Goal: Task Accomplishment & Management: Use online tool/utility

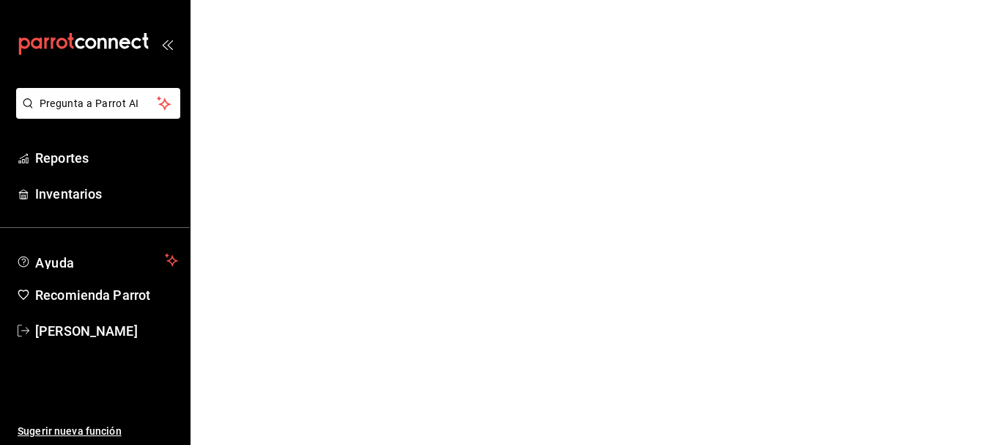
click at [301, 0] on html "Pregunta a Parrot AI Reportes Inventarios Ayuda Recomienda Parrot Cristian Merc…" at bounding box center [500, 0] width 1001 height 0
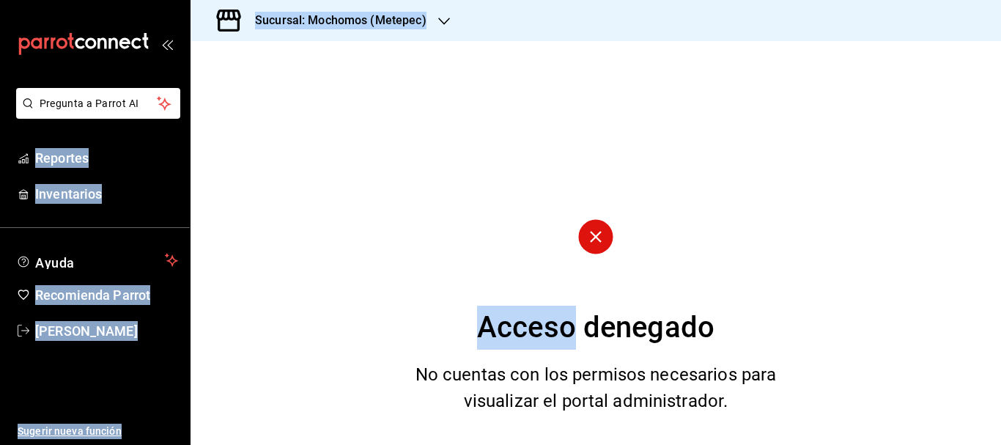
drag, startPoint x: 0, startPoint y: 0, endPoint x: 369, endPoint y: 169, distance: 406.4
click at [369, 169] on html "Pregunta a Parrot AI Reportes Inventarios Ayuda Recomienda Parrot Cristian Merc…" at bounding box center [500, 222] width 1001 height 445
click at [369, 169] on div "Acceso denegado No cuentas con los permisos necesarios para visualizar el porta…" at bounding box center [596, 243] width 811 height 404
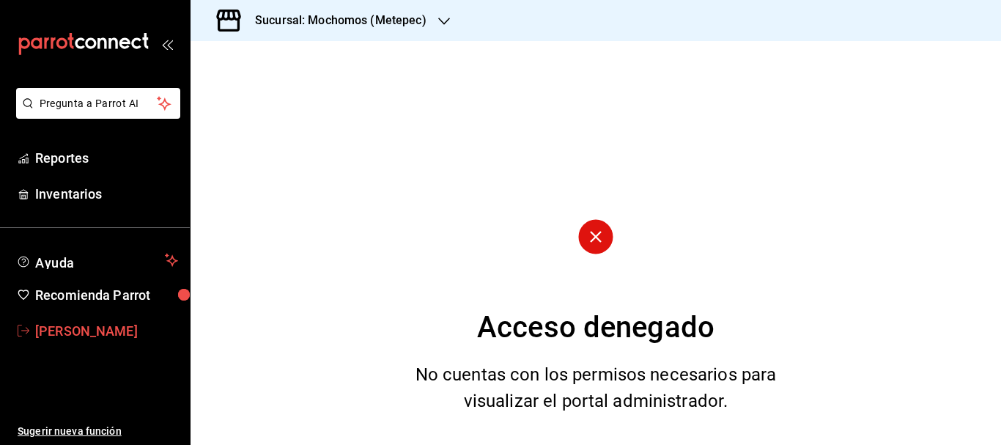
click at [88, 321] on span "[PERSON_NAME]" at bounding box center [106, 331] width 143 height 20
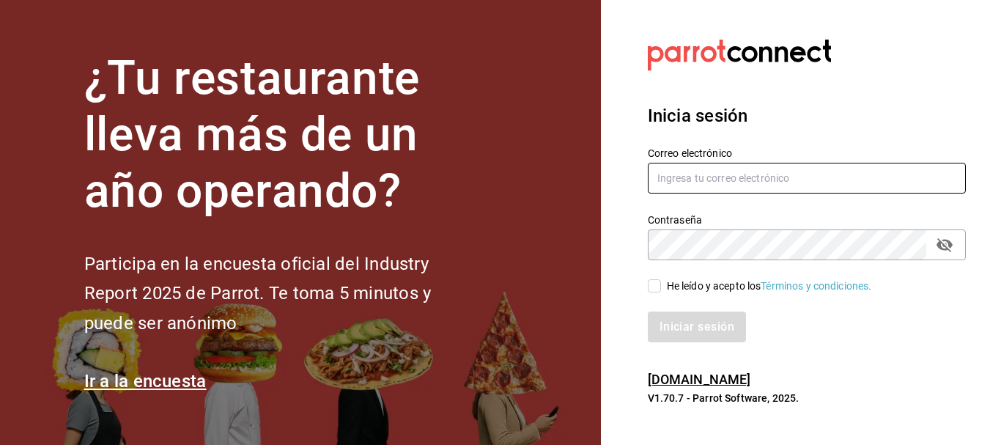
type input "cristian.mercado@grupocosteno.com"
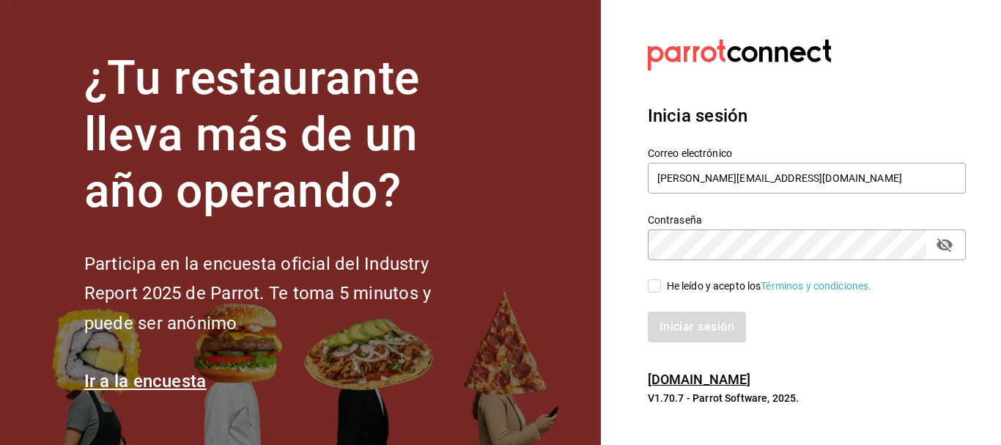
click at [654, 285] on input "He leído y acepto los Términos y condiciones." at bounding box center [654, 285] width 13 height 13
checkbox input "true"
click at [710, 332] on button "Iniciar sesión" at bounding box center [698, 327] width 100 height 31
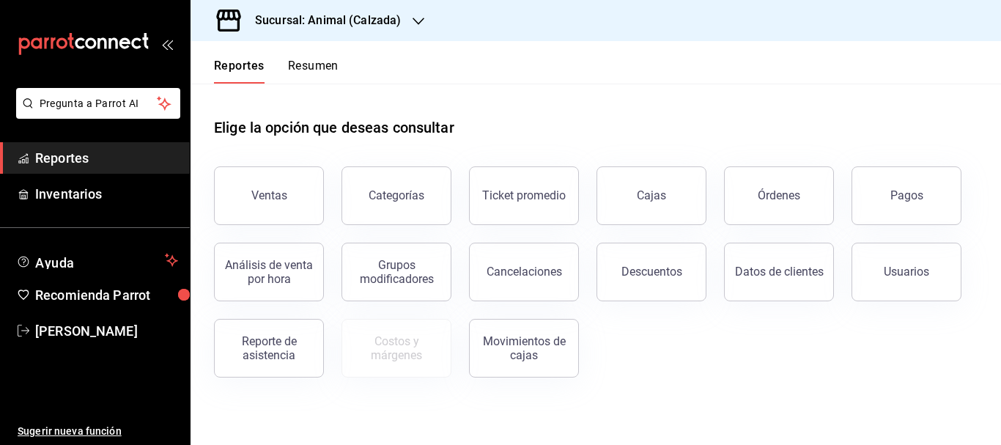
click at [347, 24] on h3 "Sucursal: Animal (Calzada)" at bounding box center [322, 21] width 158 height 18
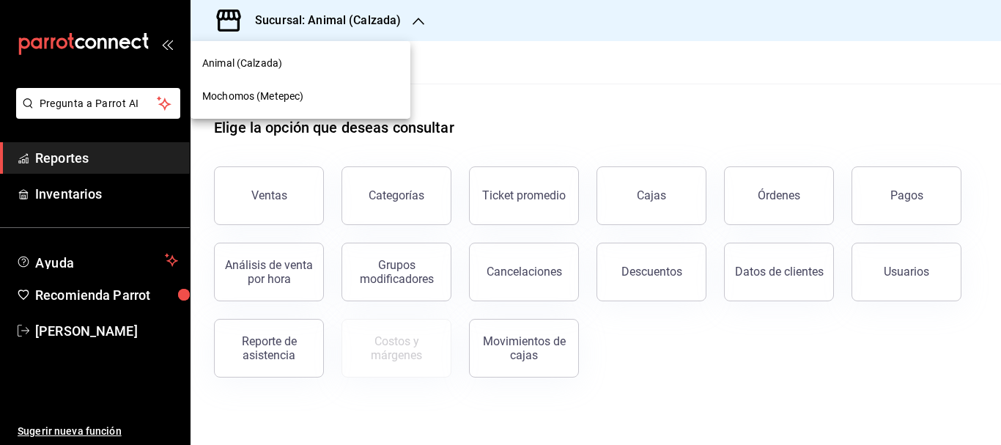
click at [303, 89] on span "Mochomos (Metepec)" at bounding box center [252, 96] width 101 height 15
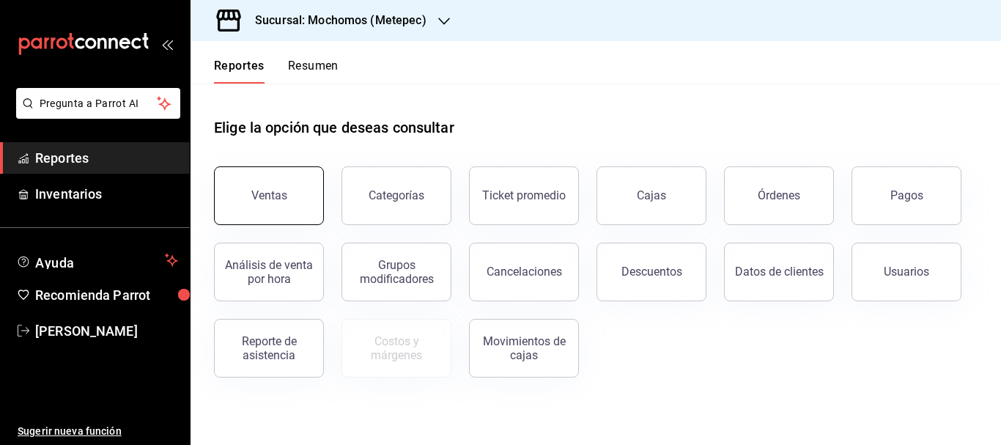
click at [235, 187] on button "Ventas" at bounding box center [269, 195] width 110 height 59
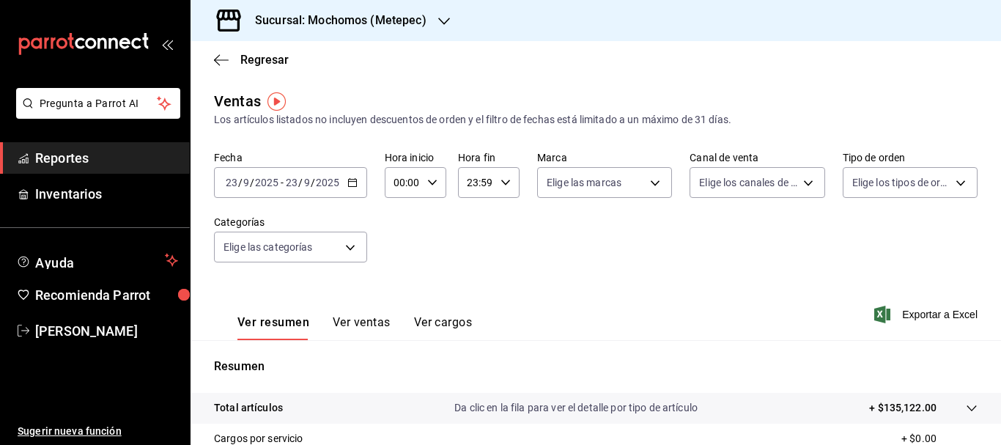
click at [277, 183] on input "2025" at bounding box center [266, 183] width 25 height 12
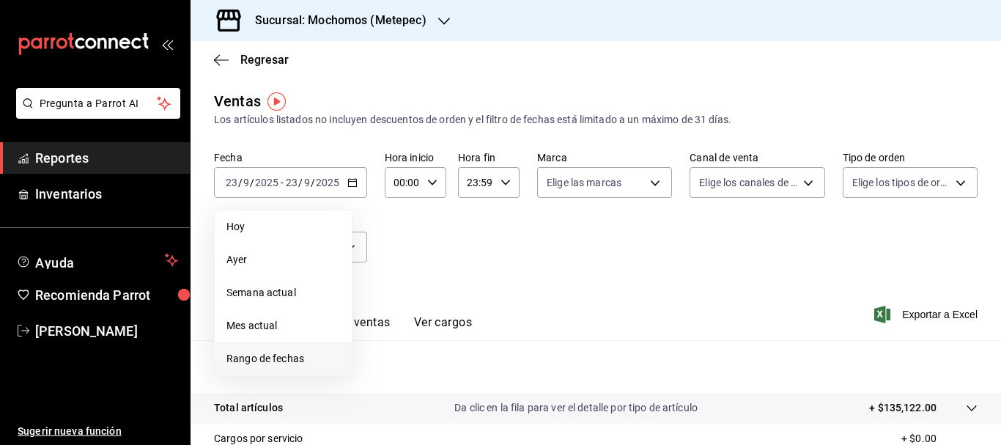
click at [262, 363] on span "Rango de fechas" at bounding box center [284, 358] width 114 height 15
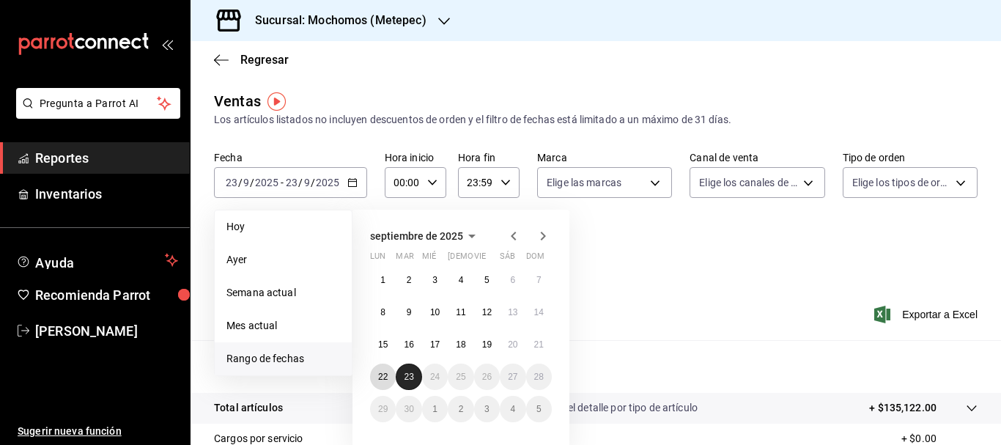
drag, startPoint x: 383, startPoint y: 368, endPoint x: 407, endPoint y: 368, distance: 23.5
click at [407, 368] on div "1 2 3 4 5 6 7 8 9 10 11 12 13 14 15 16 17 18 19 20 21 22 23 24 25 26 27 28 29 3…" at bounding box center [461, 344] width 182 height 155
click at [407, 368] on button "23" at bounding box center [409, 377] width 26 height 26
click at [383, 370] on button "22" at bounding box center [383, 377] width 26 height 26
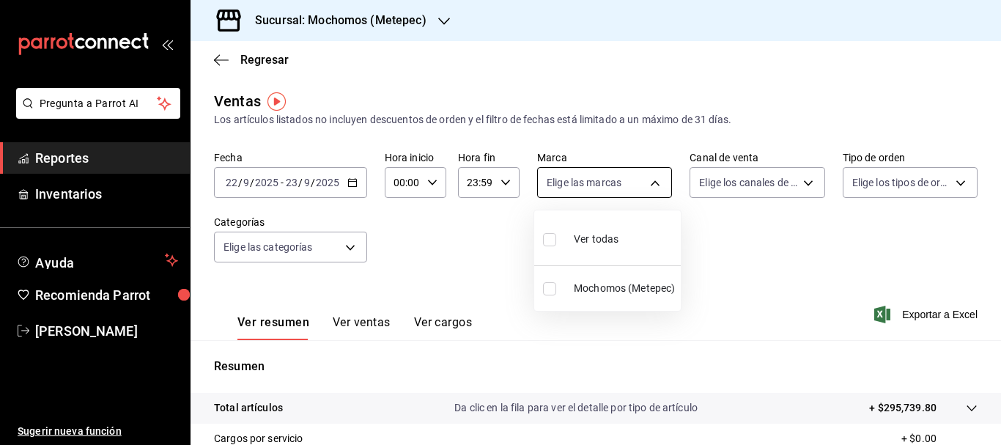
click at [658, 177] on body "Pregunta a Parrot AI Reportes Inventarios Ayuda Recomienda Parrot [PERSON_NAME]…" at bounding box center [500, 222] width 1001 height 445
click at [555, 229] on label at bounding box center [552, 239] width 19 height 21
click at [555, 233] on input "checkbox" at bounding box center [549, 239] width 13 height 13
checkbox input "false"
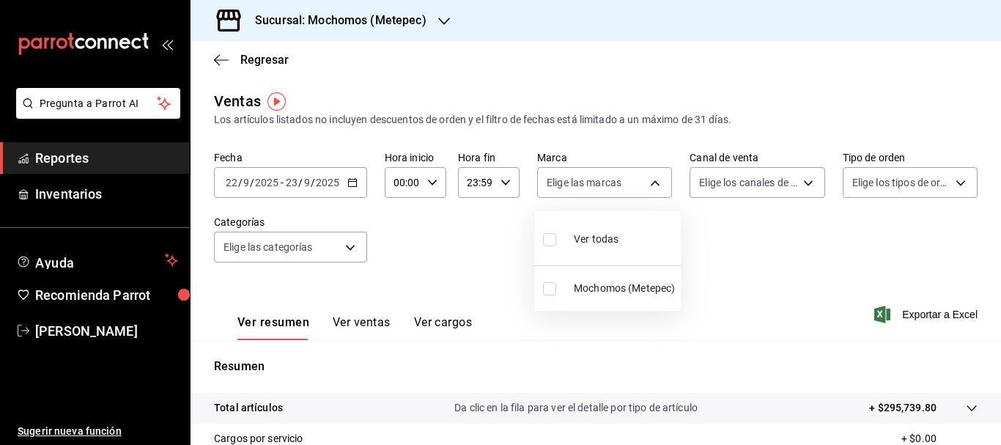
click at [550, 243] on input "checkbox" at bounding box center [549, 239] width 13 height 13
checkbox input "true"
type input "2365f74e-aa6b-4392-bdf2-72765591bddf"
checkbox input "true"
click at [806, 188] on div at bounding box center [500, 222] width 1001 height 445
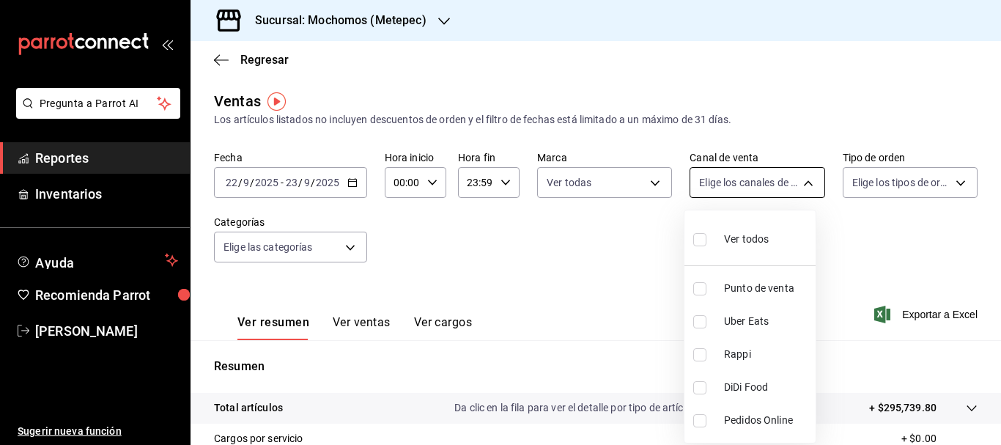
click at [795, 182] on body "Pregunta a Parrot AI Reportes Inventarios Ayuda Recomienda Parrot [PERSON_NAME]…" at bounding box center [500, 222] width 1001 height 445
click at [699, 238] on input "checkbox" at bounding box center [700, 239] width 13 height 13
checkbox input "true"
type input "PARROT,UBER_EATS,RAPPI,DIDI_FOOD,ONLINE"
checkbox input "true"
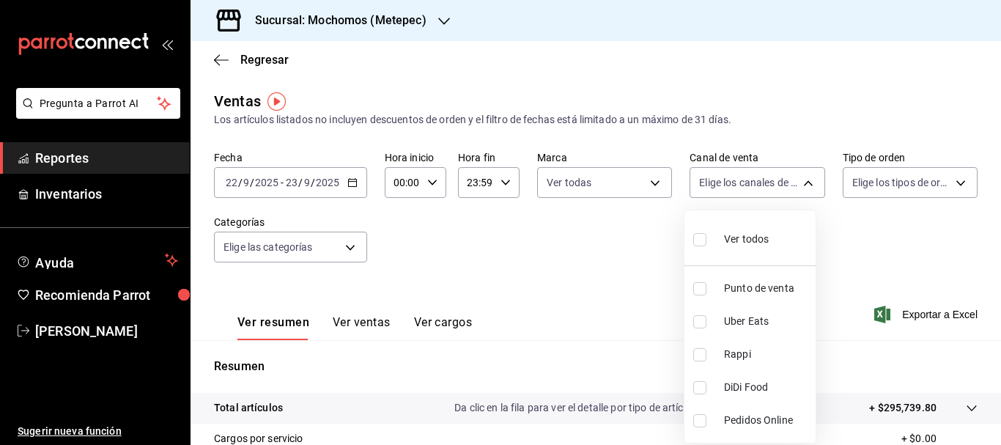
checkbox input "true"
click at [952, 183] on div at bounding box center [500, 222] width 1001 height 445
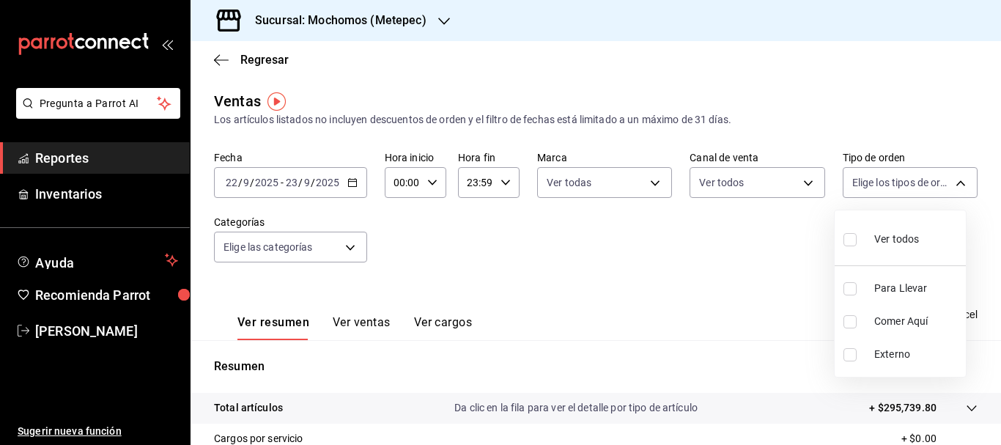
click at [952, 183] on body "Pregunta a Parrot AI Reportes Inventarios Ayuda Recomienda Parrot [PERSON_NAME]…" at bounding box center [500, 222] width 1001 height 445
click at [847, 240] on input "checkbox" at bounding box center [850, 239] width 13 height 13
checkbox input "true"
type input "3a236ed8-2e24-47ca-8e59-ead494492482,da8509e8-5fca-4f62-958e-973104937870,EXTER…"
checkbox input "true"
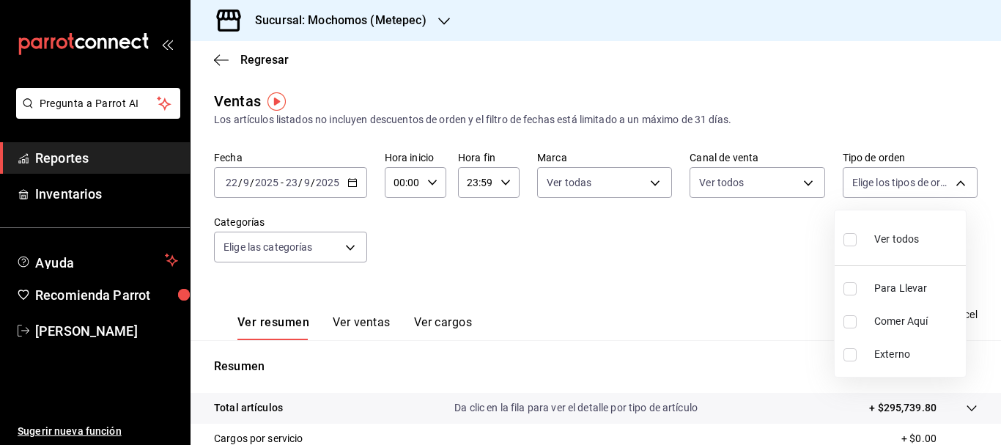
checkbox input "true"
click at [351, 249] on div at bounding box center [500, 222] width 1001 height 445
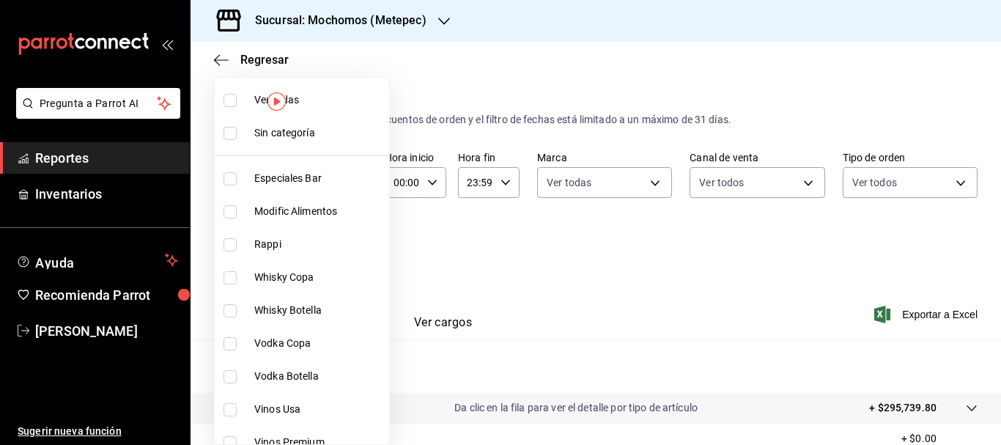
click at [351, 249] on body "Pregunta a Parrot AI Reportes Inventarios Ayuda Recomienda Parrot [PERSON_NAME]…" at bounding box center [500, 222] width 1001 height 445
click at [230, 130] on input "checkbox" at bounding box center [230, 133] width 13 height 13
checkbox input "true"
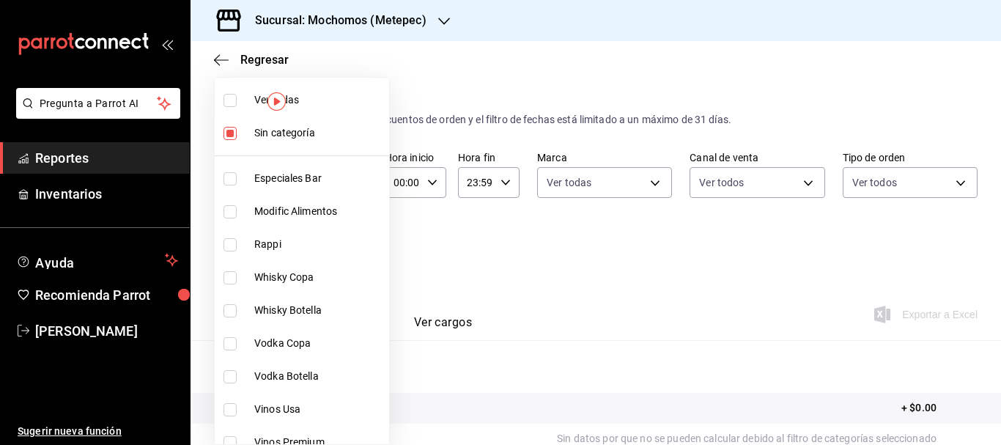
click at [229, 95] on input "checkbox" at bounding box center [230, 100] width 13 height 13
checkbox input "true"
type input "c9cbc288-c827-488d-81f5-370afefb1912,46081463-7037-4dd2-a9ab-e56ff6a8fa7c,bf958…"
checkbox input "true"
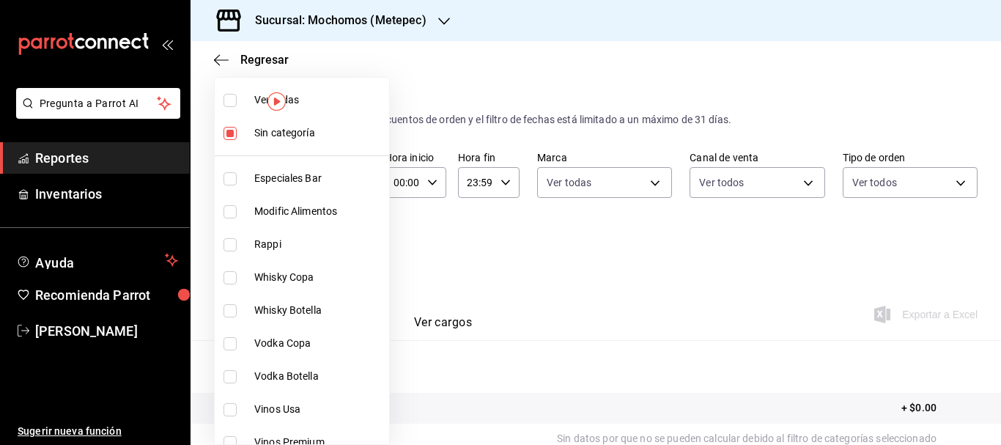
checkbox input "true"
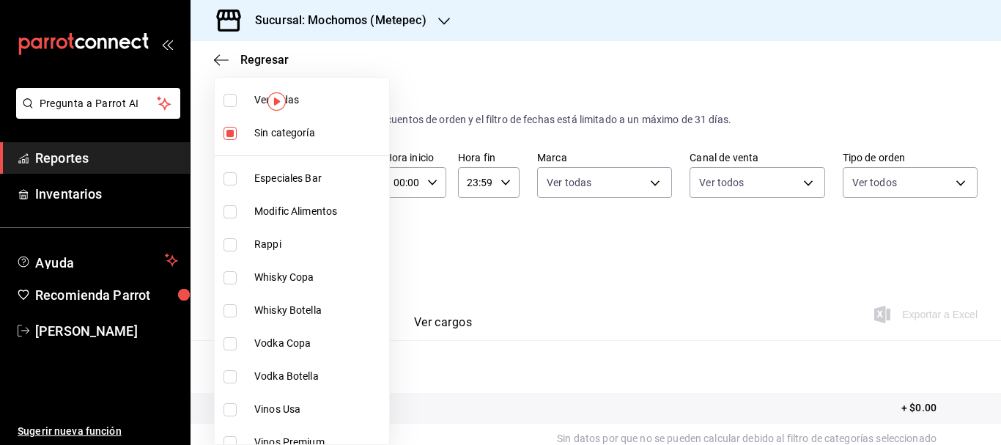
checkbox input "true"
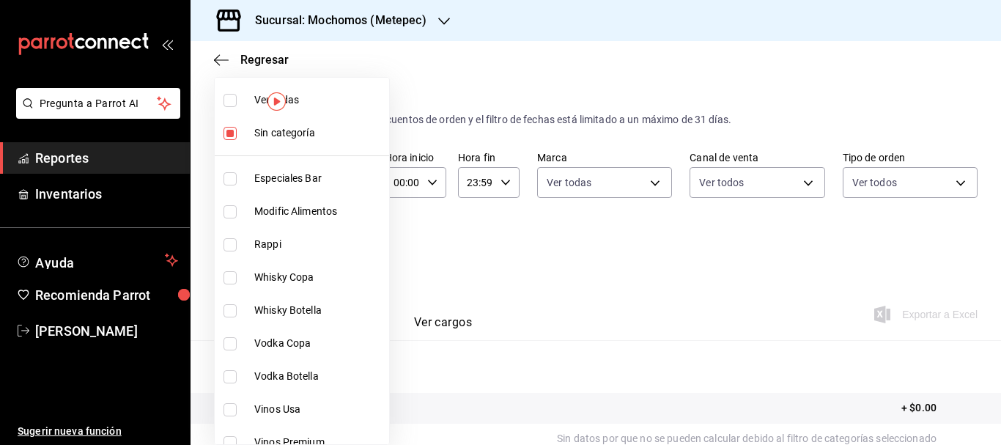
checkbox input "true"
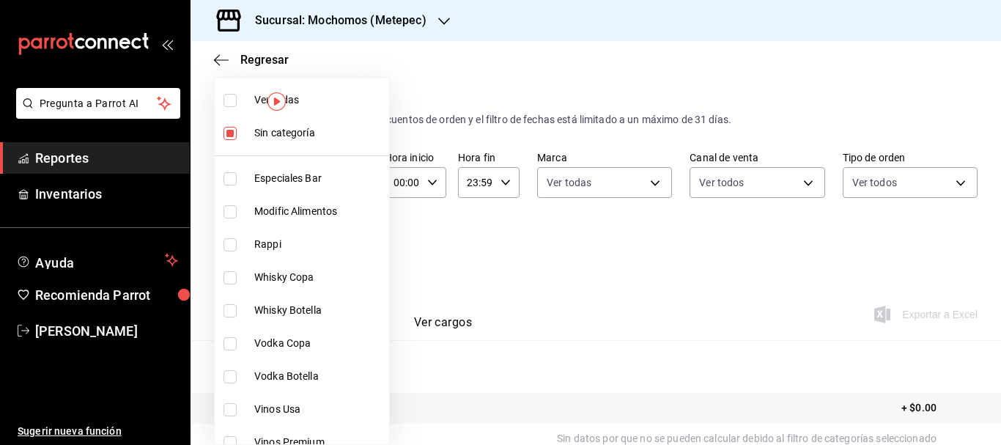
checkbox input "true"
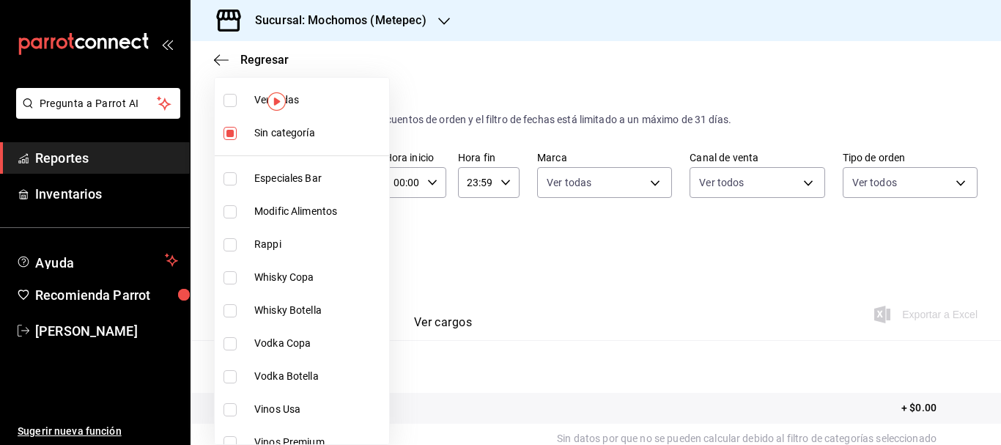
checkbox input "true"
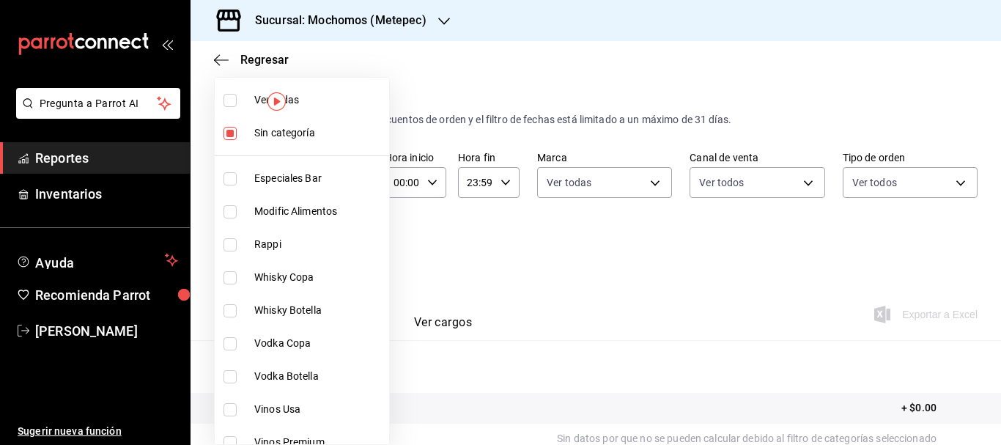
checkbox input "true"
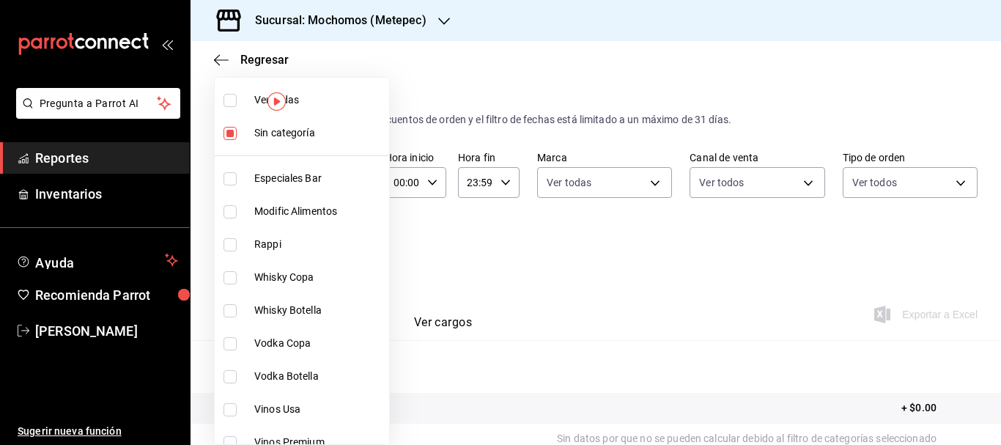
checkbox input "true"
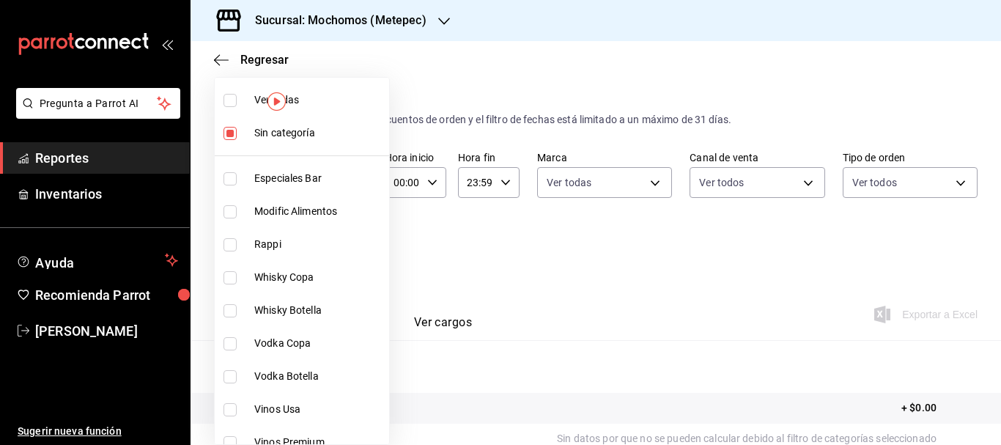
checkbox input "true"
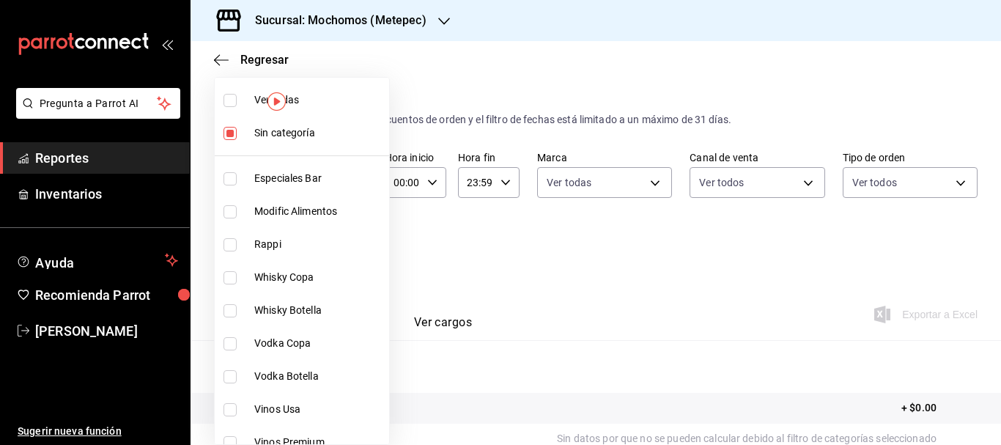
checkbox input "true"
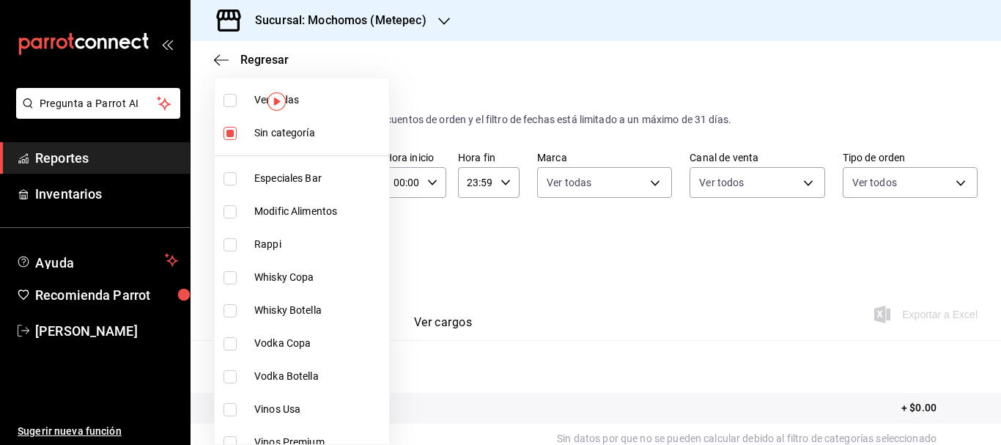
checkbox input "true"
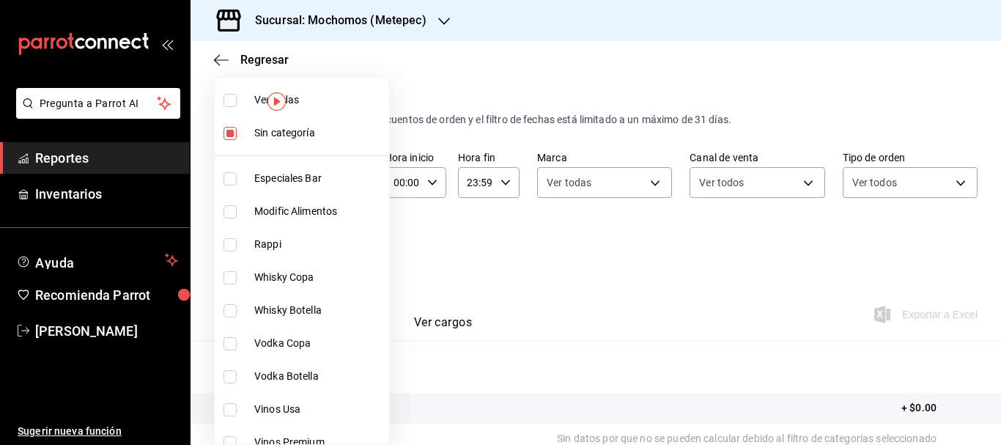
checkbox input "true"
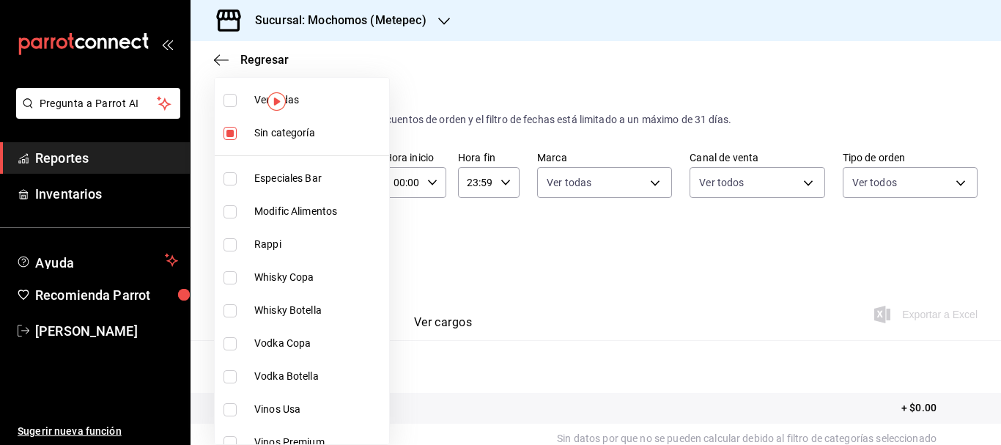
checkbox input "true"
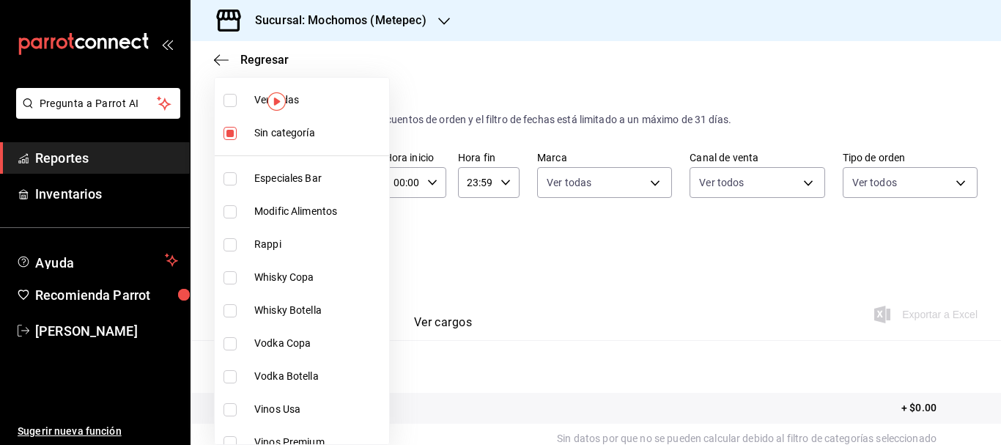
checkbox input "true"
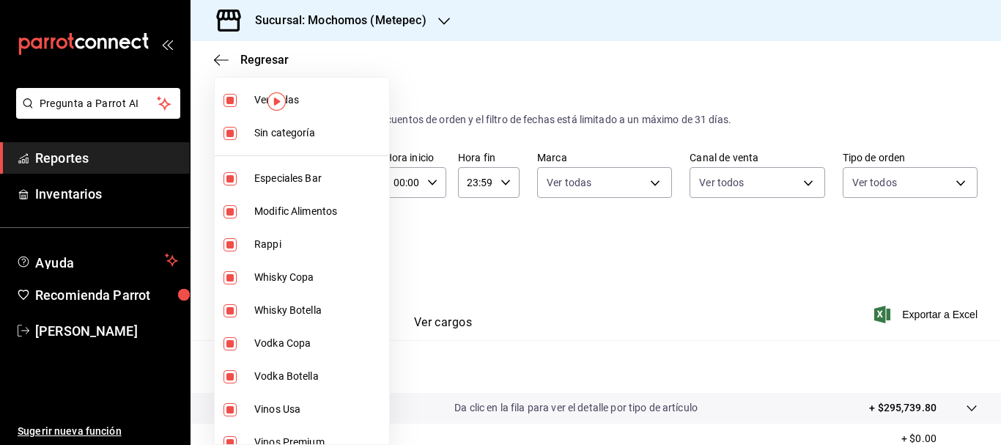
click at [402, 218] on div at bounding box center [500, 222] width 1001 height 445
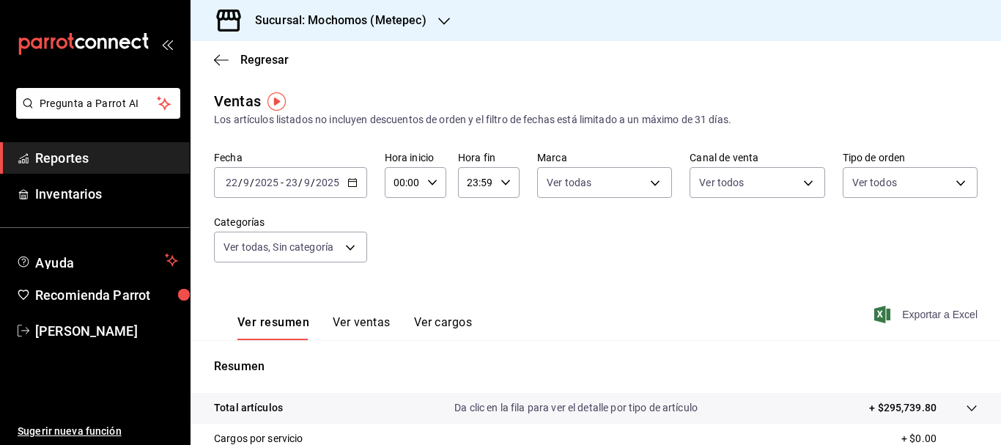
click at [910, 310] on span "Exportar a Excel" at bounding box center [928, 315] width 100 height 18
